Goal: Task Accomplishment & Management: Complete application form

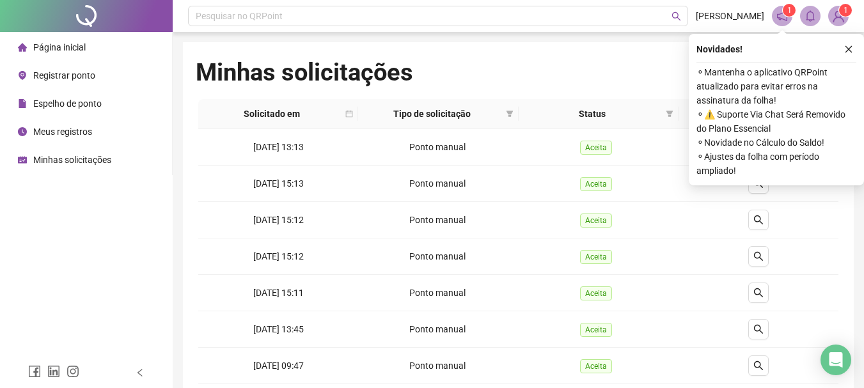
click at [68, 128] on span "Meus registros" at bounding box center [62, 132] width 59 height 10
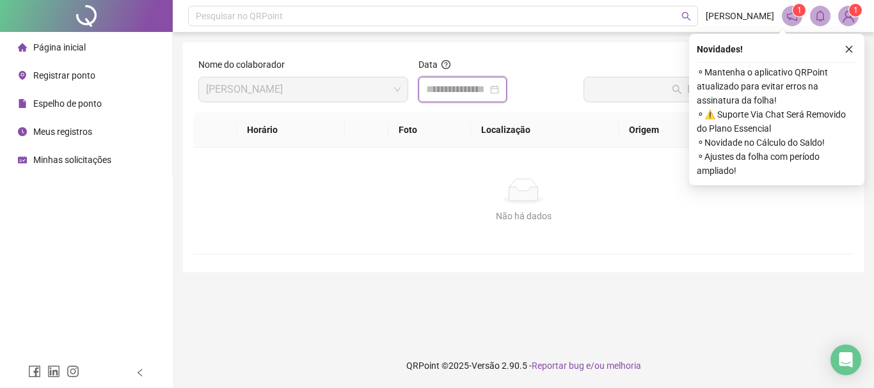
click at [459, 89] on input at bounding box center [456, 89] width 61 height 15
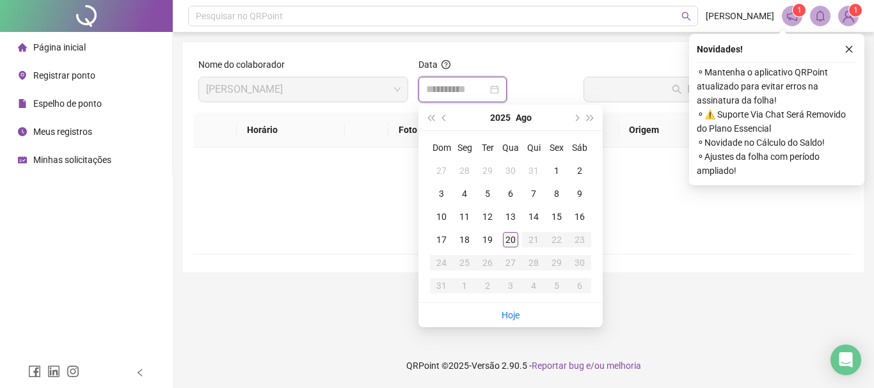
type input "**********"
click at [505, 235] on div "20" at bounding box center [510, 239] width 15 height 15
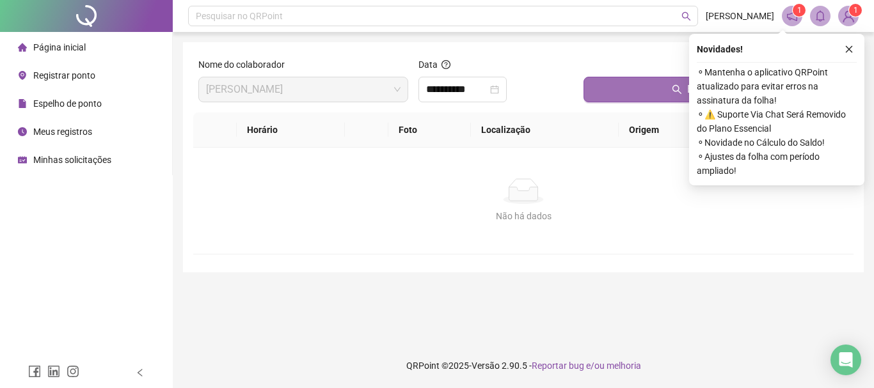
click at [662, 80] on button "Buscar registros" at bounding box center [716, 90] width 265 height 26
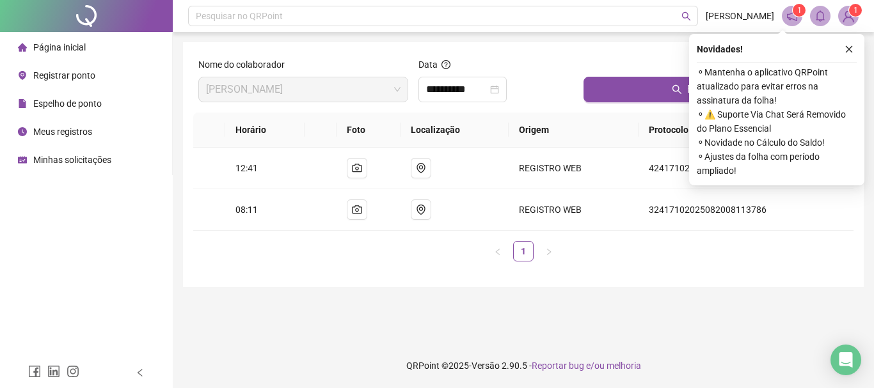
click at [581, 46] on div "**********" at bounding box center [523, 164] width 681 height 245
click at [850, 50] on icon "close" at bounding box center [849, 49] width 7 height 7
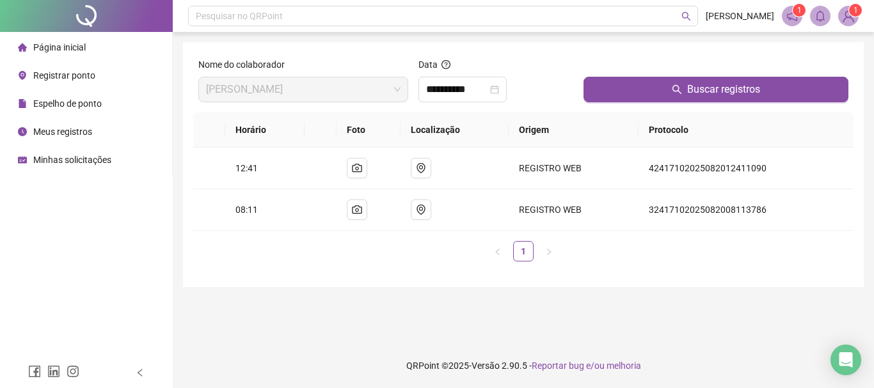
click at [87, 77] on span "Registrar ponto" at bounding box center [64, 75] width 62 height 10
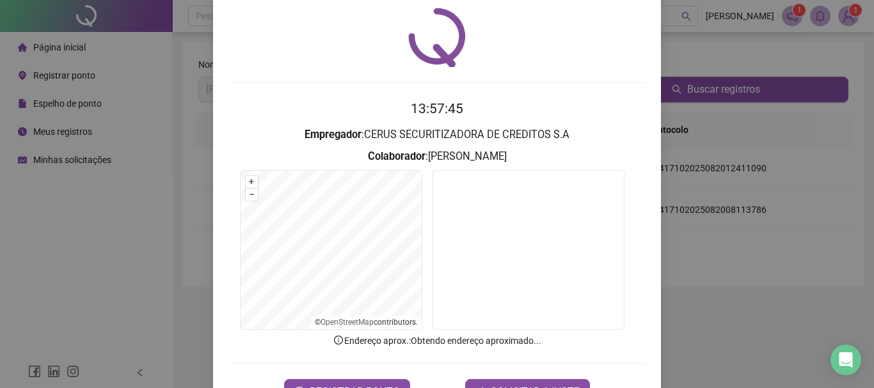
scroll to position [83, 0]
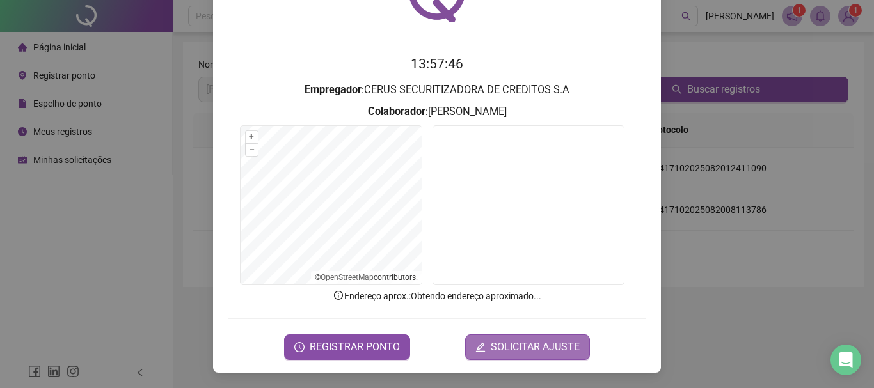
click at [511, 351] on span "SOLICITAR AJUSTE" at bounding box center [535, 347] width 89 height 15
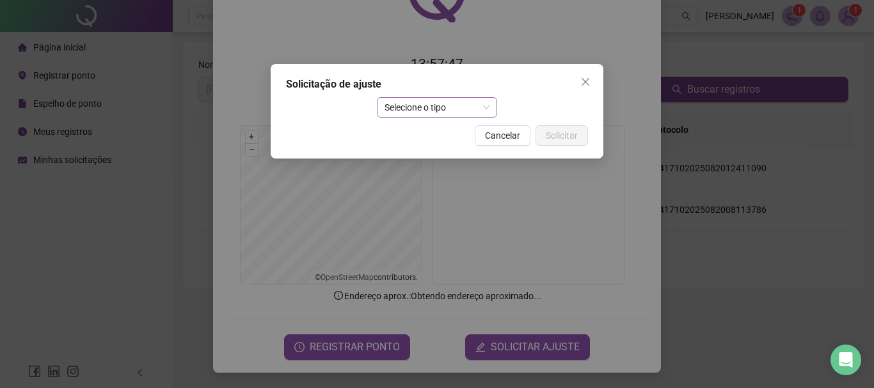
click at [441, 115] on span "Selecione o tipo" at bounding box center [438, 107] width 106 height 19
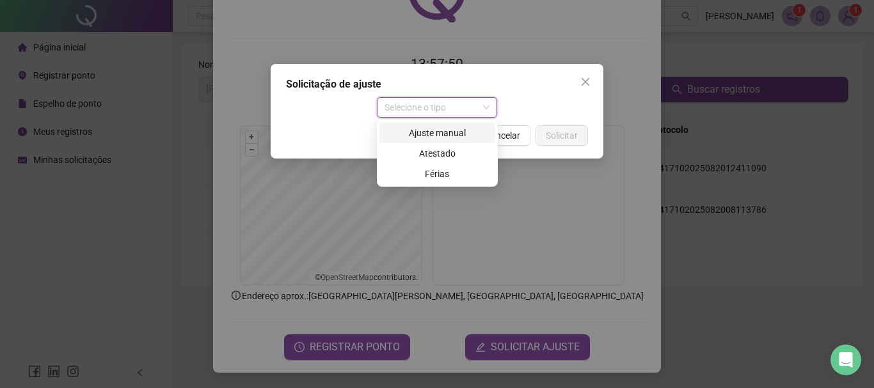
click at [447, 134] on div "Ajuste manual" at bounding box center [437, 133] width 100 height 14
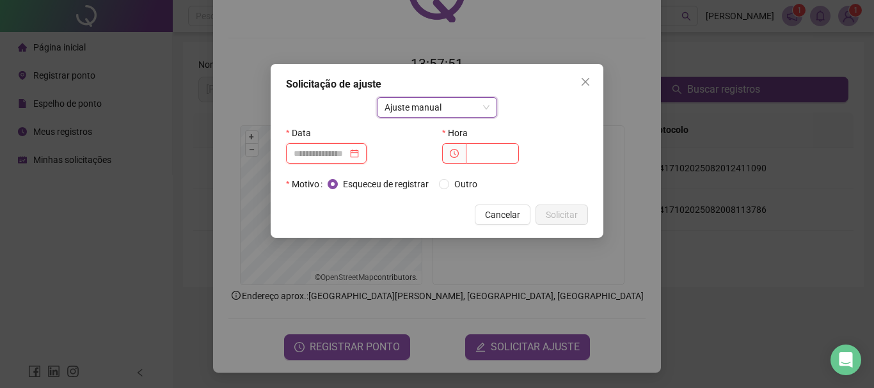
click at [326, 154] on input at bounding box center [321, 154] width 54 height 14
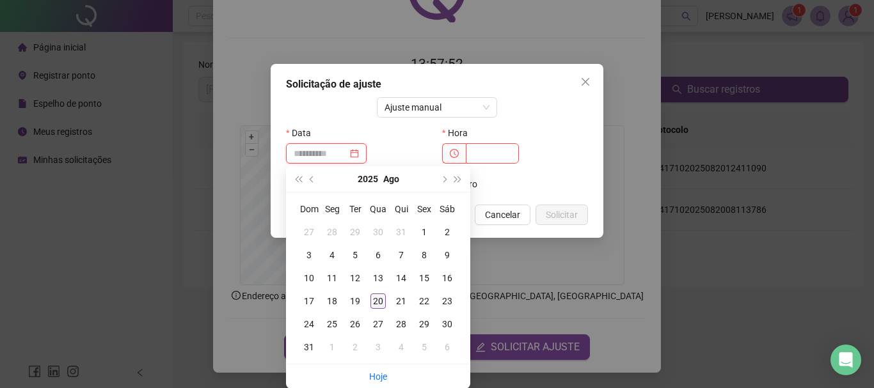
type input "**********"
click at [379, 300] on div "20" at bounding box center [377, 301] width 15 height 15
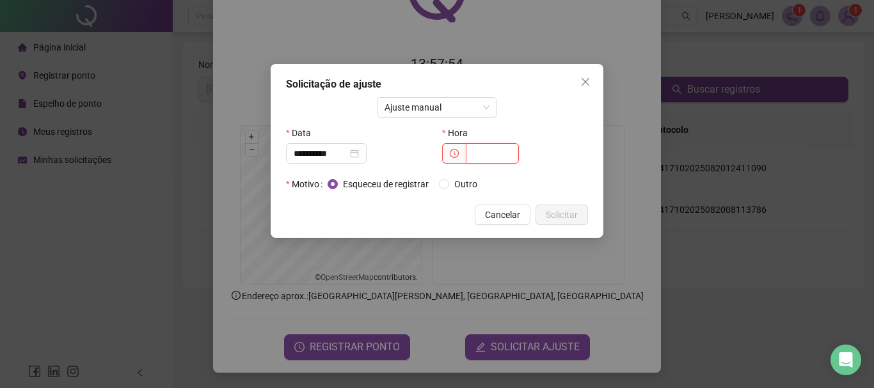
click at [469, 158] on input "text" at bounding box center [492, 153] width 53 height 20
type input "*****"
click at [560, 213] on span "Solicitar" at bounding box center [562, 215] width 32 height 14
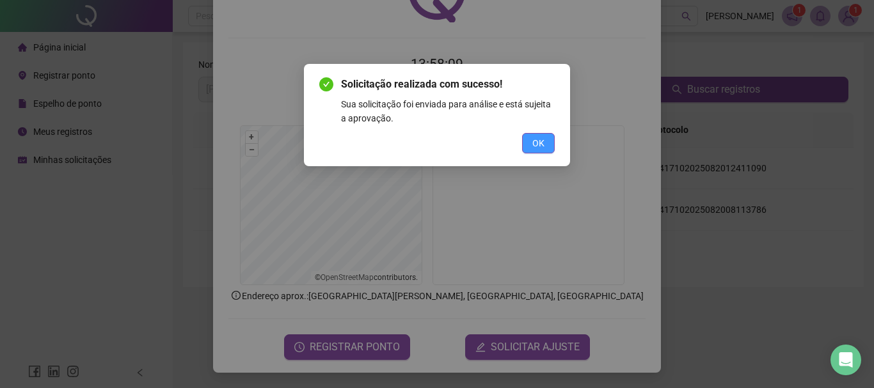
click at [537, 148] on span "OK" at bounding box center [538, 143] width 12 height 14
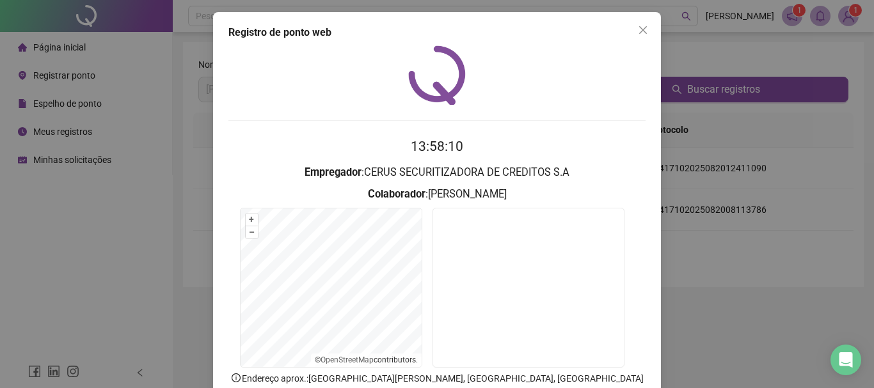
scroll to position [0, 0]
click at [633, 33] on span "Close" at bounding box center [643, 31] width 20 height 10
